Goal: Task Accomplishment & Management: Manage account settings

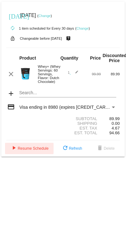
click at [18, 149] on mat-icon "play_arrow" at bounding box center [14, 149] width 8 height 8
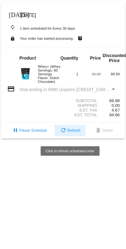
click at [76, 132] on span "refresh Refresh" at bounding box center [70, 130] width 21 height 4
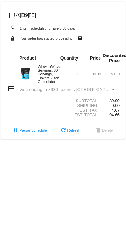
click at [42, 91] on span "Visa ending in 8980 (expires [CREDIT_CARD_DATA])" at bounding box center [71, 89] width 105 height 5
click at [115, 90] on div "Payment Method" at bounding box center [114, 89] width 6 height 5
click at [113, 90] on div "Payment Method" at bounding box center [114, 89] width 6 height 5
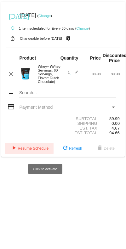
click at [34, 148] on button "play_arrow Resume Schedule" at bounding box center [29, 148] width 48 height 11
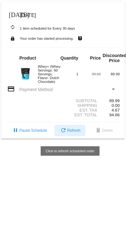
click at [73, 133] on span "refresh Refresh" at bounding box center [70, 130] width 21 height 4
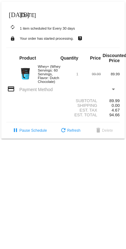
click at [12, 15] on mat-icon "[DATE]" at bounding box center [13, 14] width 8 height 8
click at [12, 13] on mat-icon "[DATE]" at bounding box center [13, 14] width 8 height 8
click at [27, 14] on span "[DATE]" at bounding box center [28, 15] width 16 height 5
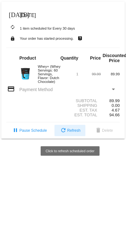
click at [77, 127] on button "refresh Refresh" at bounding box center [69, 130] width 31 height 11
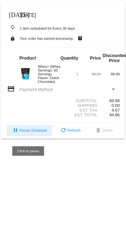
click at [22, 47] on span "pause Pause Schedule" at bounding box center [29, 130] width 35 height 4
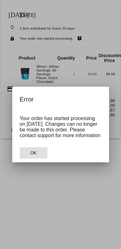
click at [33, 47] on span "OK" at bounding box center [33, 152] width 6 height 5
